Goal: Task Accomplishment & Management: Manage account settings

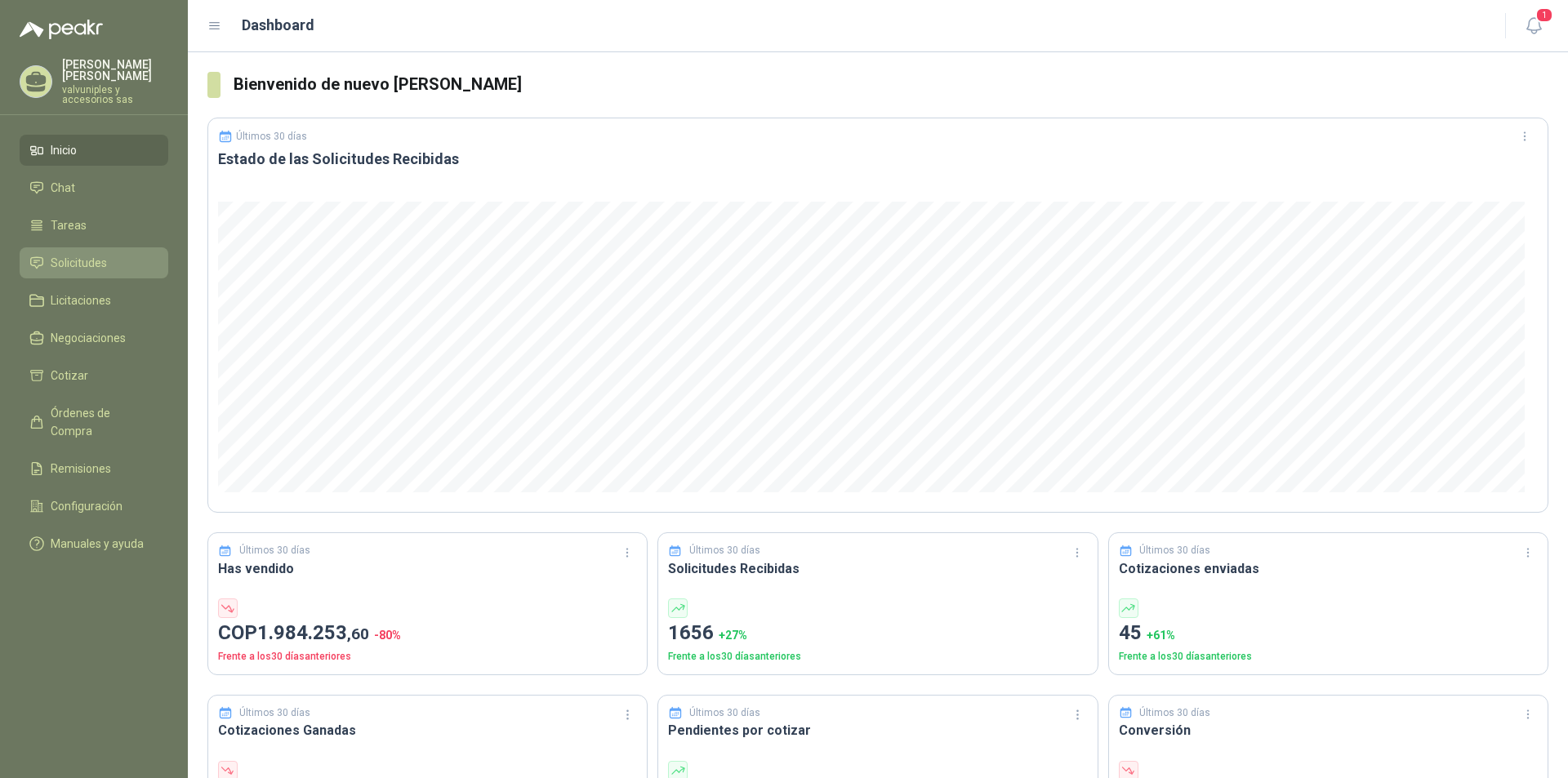
click at [71, 255] on span "Solicitudes" at bounding box center [78, 263] width 56 height 18
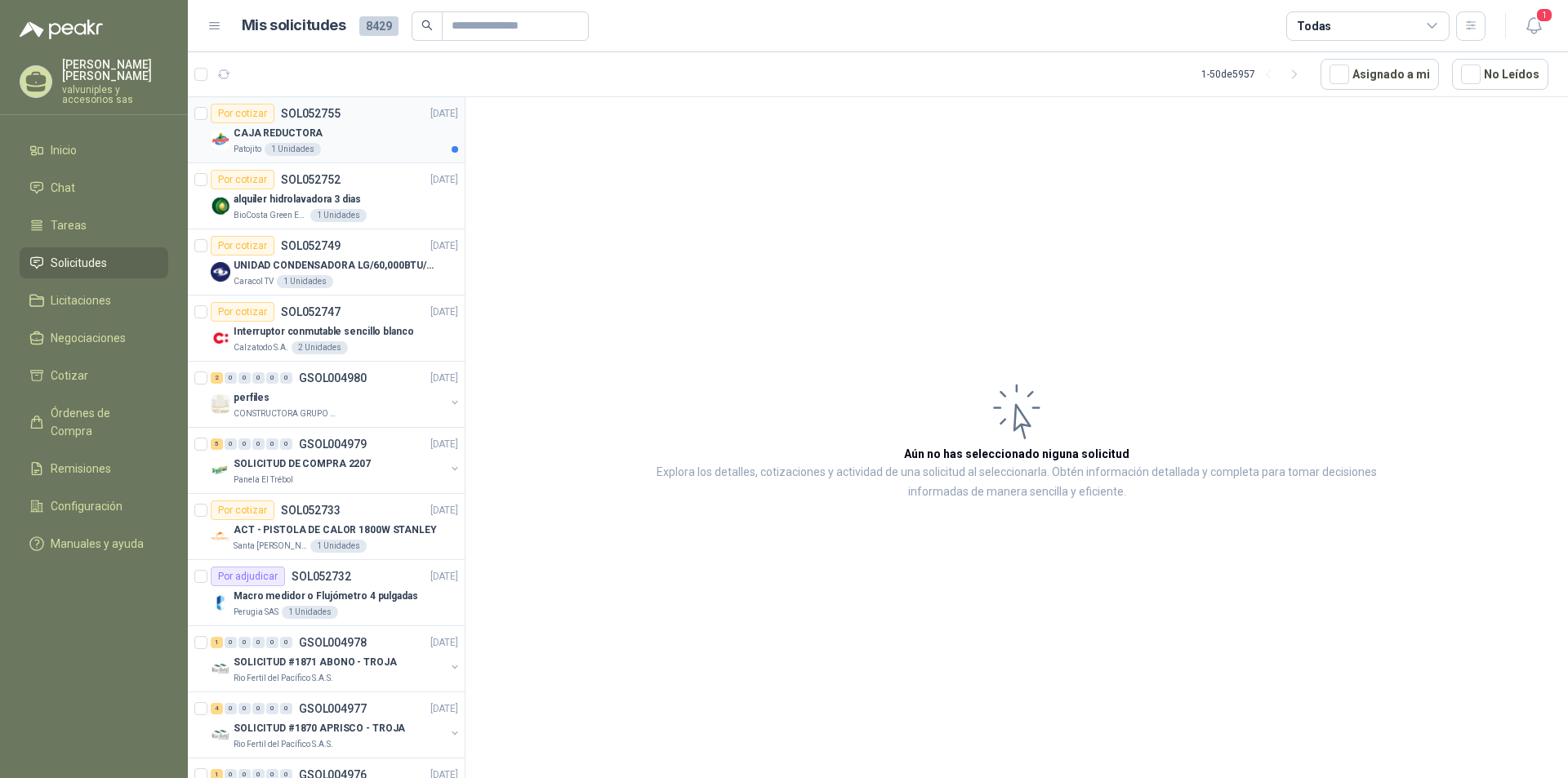
click at [260, 137] on p "CAJA REDUCTORA" at bounding box center [278, 134] width 89 height 16
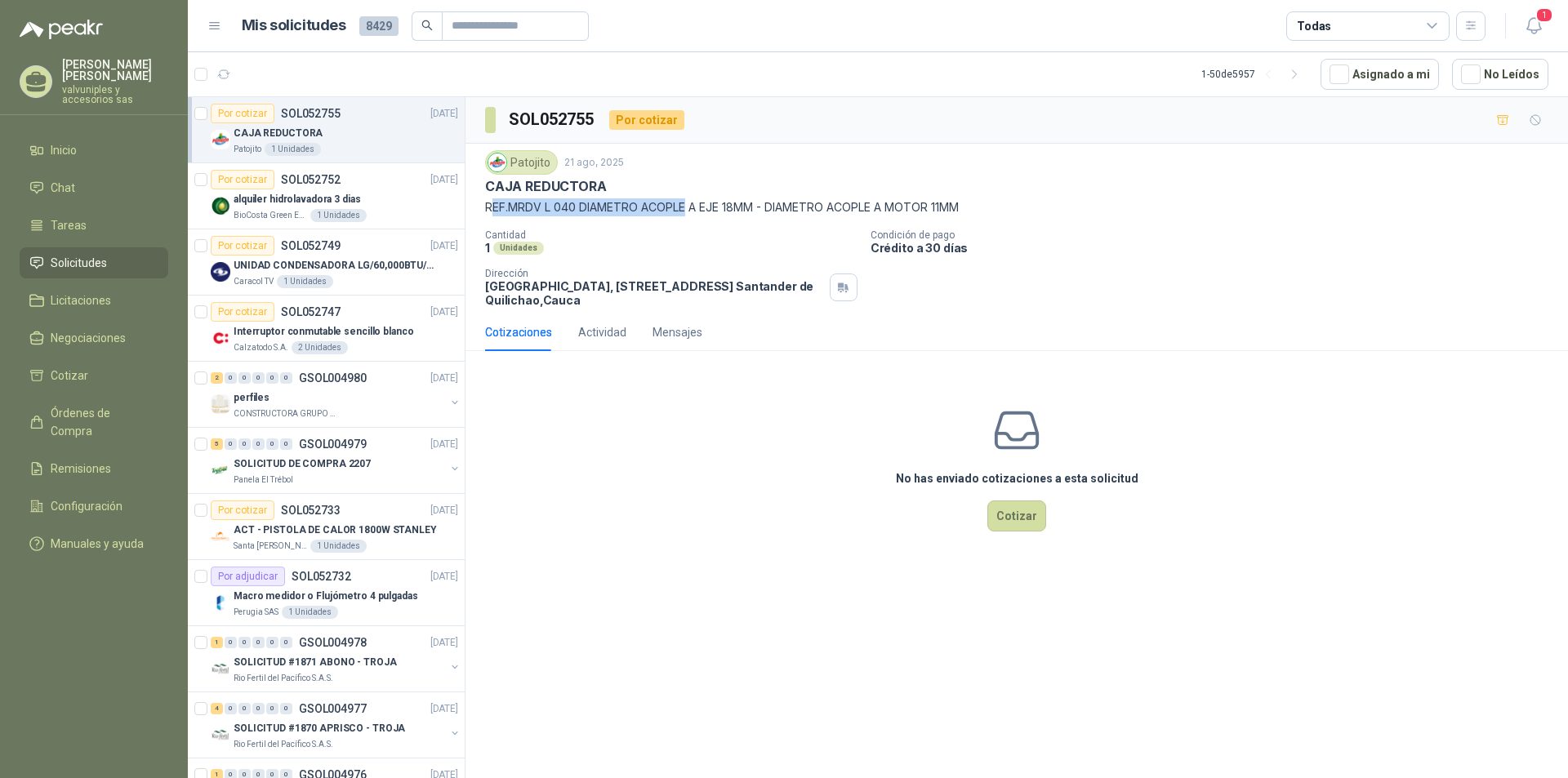
drag, startPoint x: 497, startPoint y: 205, endPoint x: 689, endPoint y: 205, distance: 192.0
click at [689, 205] on p "REF.MRDV L 040 DIAMETRO ACOPLE A EJE 18MM - DIAMETRO ACOPLE A MOTOR 11MM" at bounding box center [1016, 208] width 1063 height 18
drag, startPoint x: 484, startPoint y: 208, endPoint x: 1022, endPoint y: 207, distance: 538.0
click at [1022, 207] on div "Patojito [DATE] CAJA REDUCTORA REF.MRDV L 040 DIAMETRO ACOPLE A EJE 18MM - DIAM…" at bounding box center [1017, 228] width 1102 height 169
copy p "REF.MRDV L 040 DIAMETRO ACOPLE A EJE 18MM - DIAMETRO ACOPLE A MOTOR 11MM"
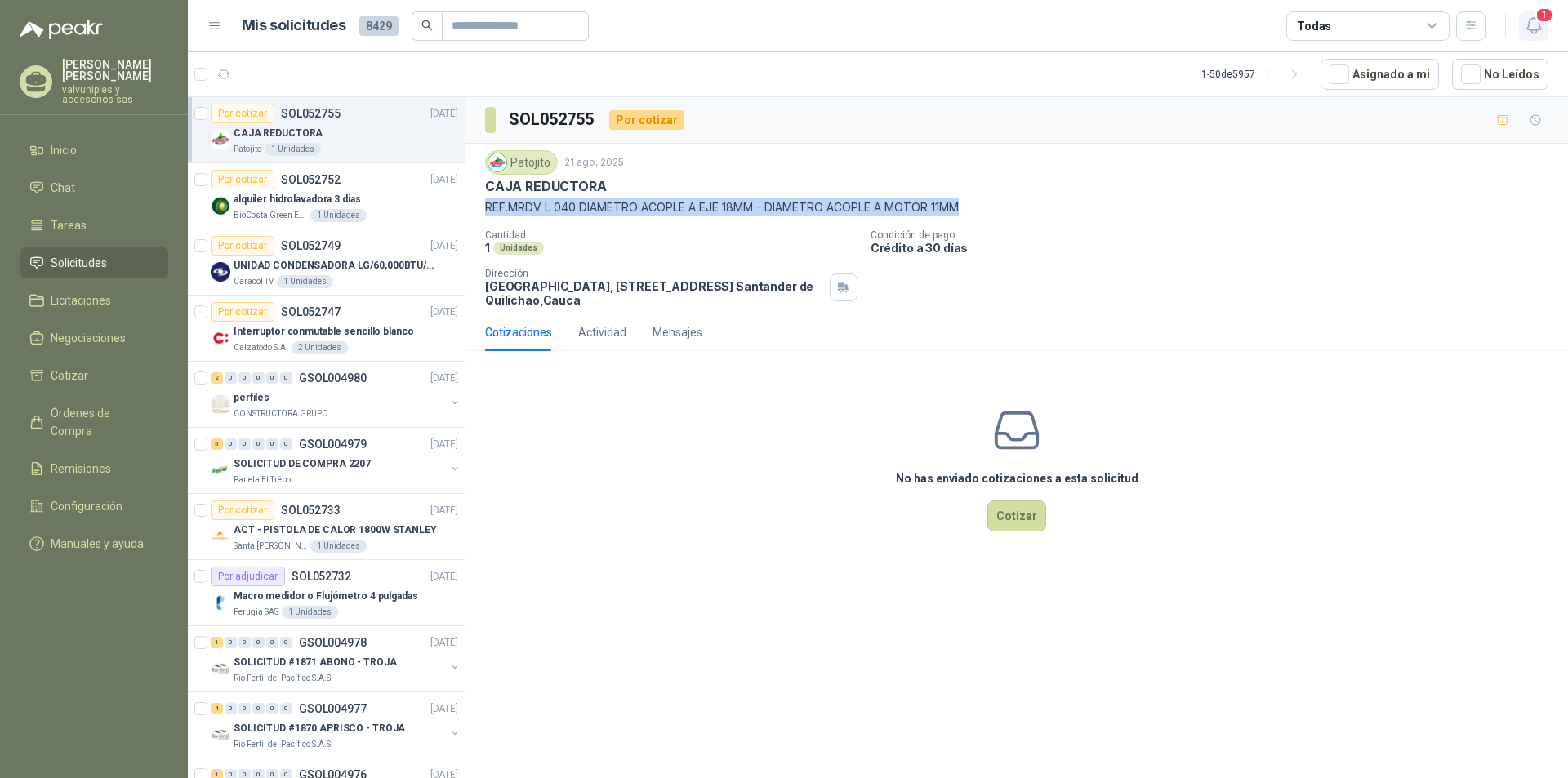
click at [1533, 20] on icon "button" at bounding box center [1534, 26] width 20 height 20
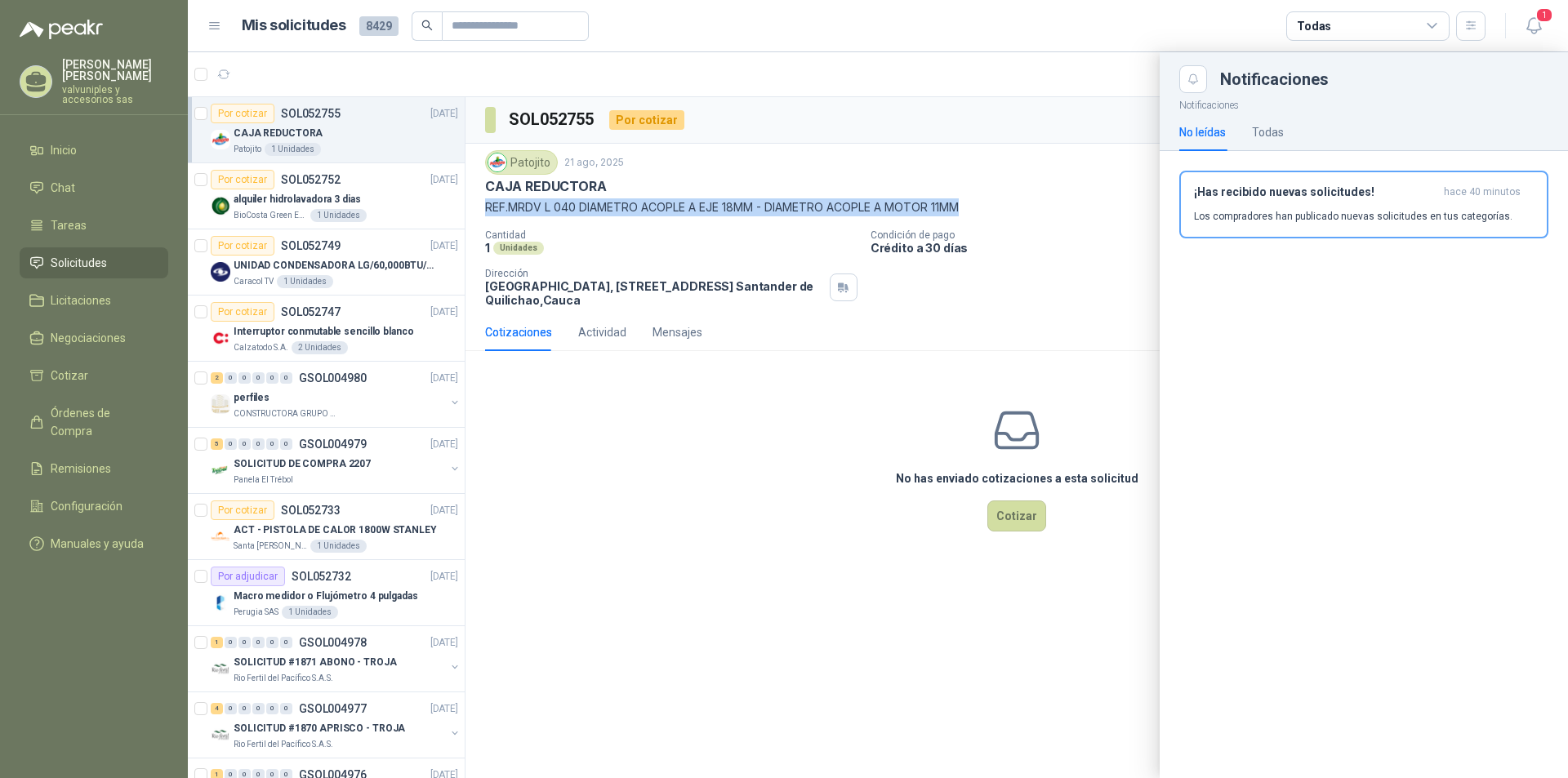
click at [1277, 199] on div "¡Has recibido nuevas solicitudes! hace 40 minutos Los compradores han publicado…" at bounding box center [1363, 205] width 340 height 38
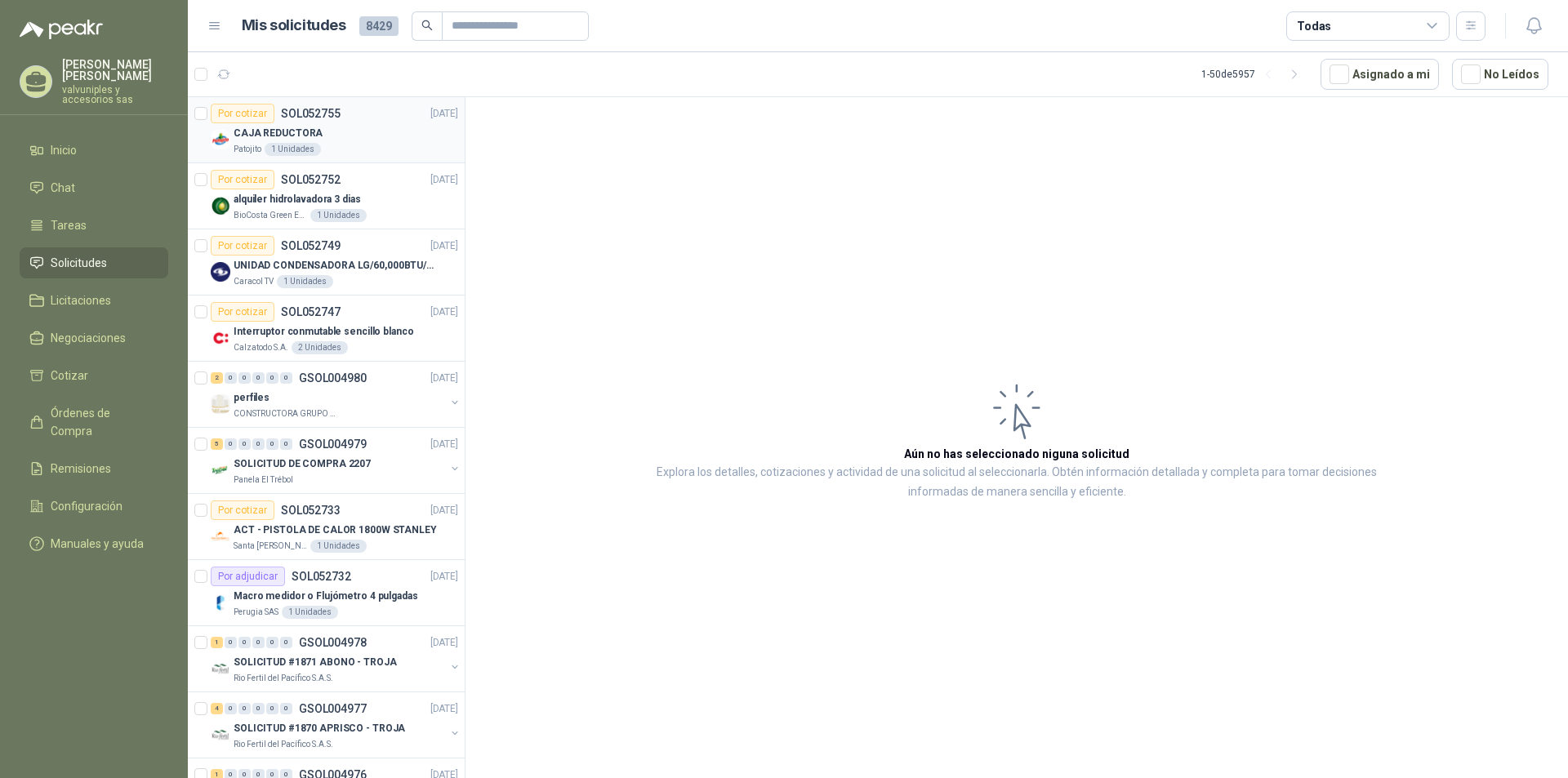
click at [296, 131] on p "CAJA REDUCTORA" at bounding box center [278, 134] width 89 height 16
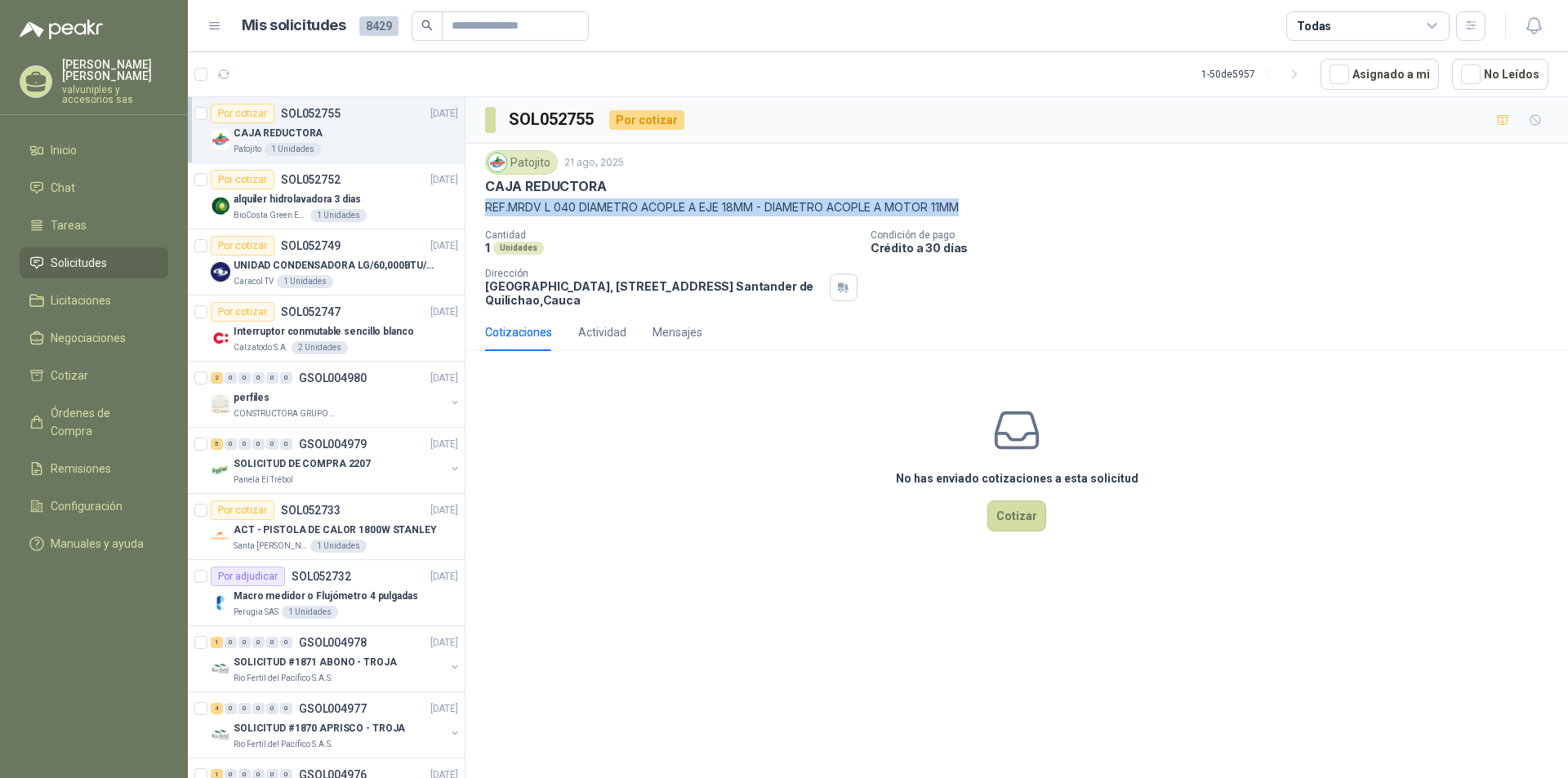
drag, startPoint x: 487, startPoint y: 204, endPoint x: 967, endPoint y: 206, distance: 480.0
click at [967, 206] on p "REF.MRDV L 040 DIAMETRO ACOPLE A EJE 18MM - DIAMETRO ACOPLE A MOTOR 11MM" at bounding box center [1016, 208] width 1063 height 18
copy p "REF.MRDV L 040 DIAMETRO ACOPLE A EJE 18MM - DIAMETRO ACOPLE A MOTOR 11MM"
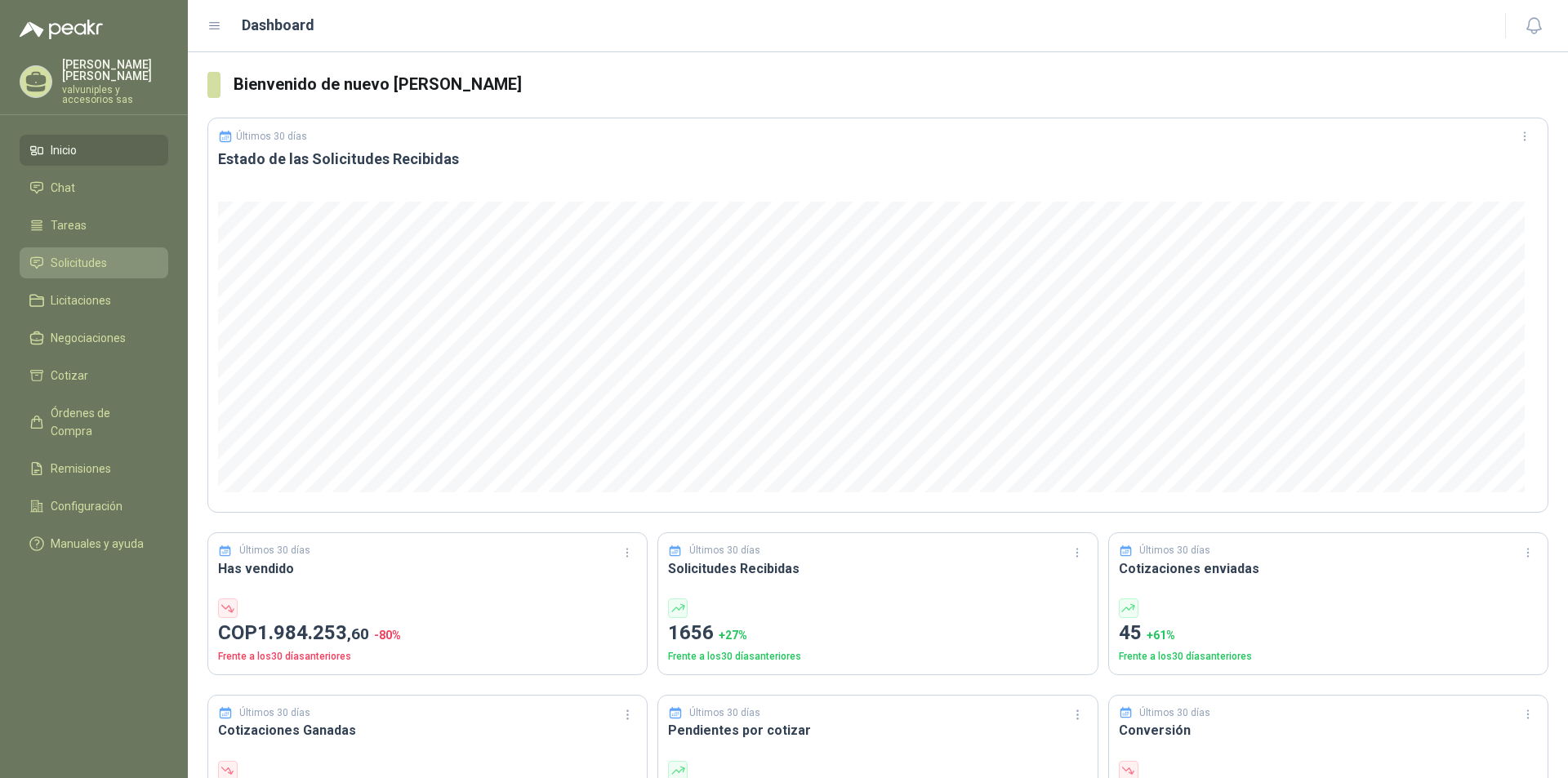
click at [73, 254] on span "Solicitudes" at bounding box center [78, 263] width 56 height 18
